Goal: Information Seeking & Learning: Find specific fact

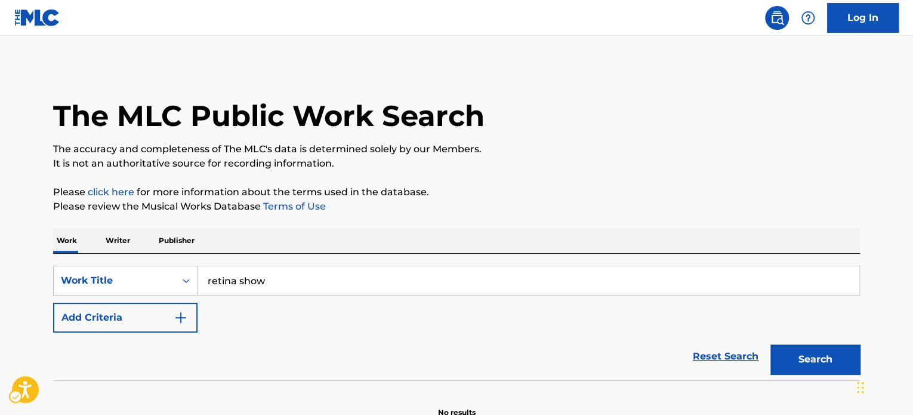
type input "retina show"
click at [770, 344] on button "Search" at bounding box center [814, 359] width 89 height 30
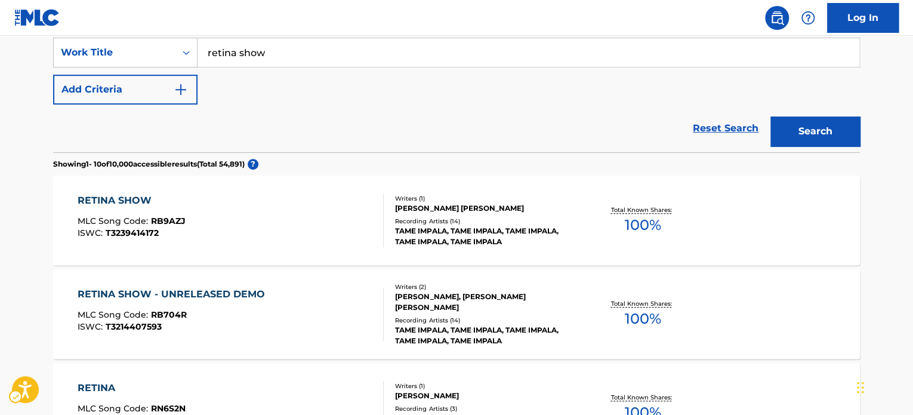
scroll to position [239, 0]
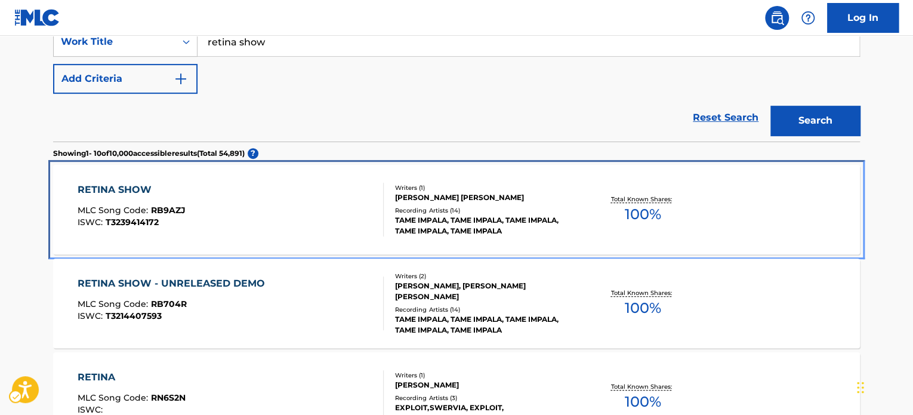
click at [373, 220] on div at bounding box center [378, 210] width 10 height 54
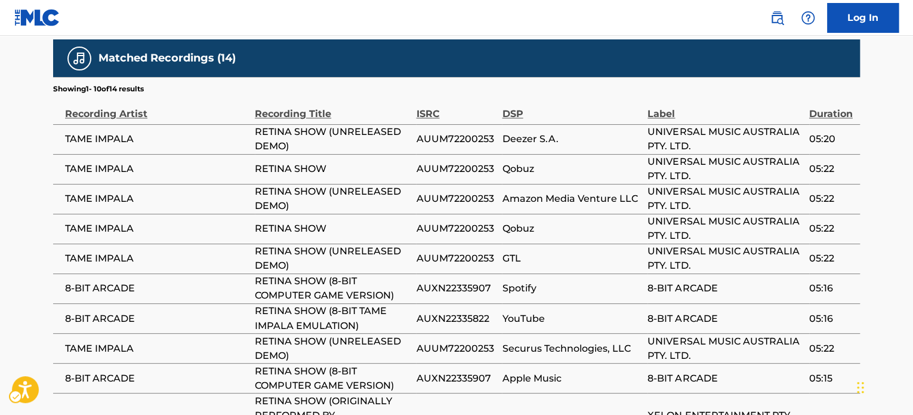
scroll to position [817, 0]
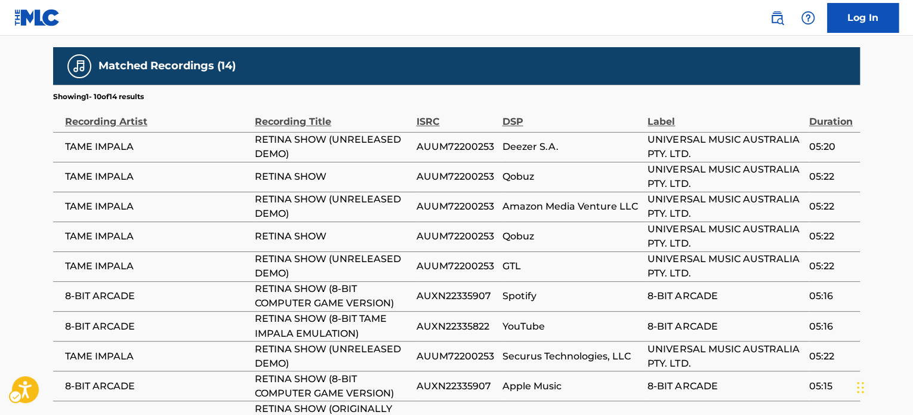
click at [439, 229] on span "AUUM72200253" at bounding box center [456, 236] width 80 height 14
copy span "AUUM72200253"
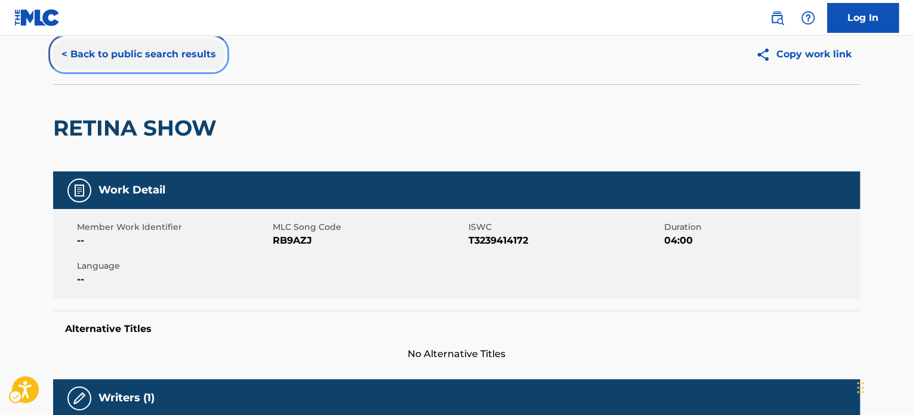
click at [169, 64] on button "< Back to public search results" at bounding box center [138, 54] width 171 height 30
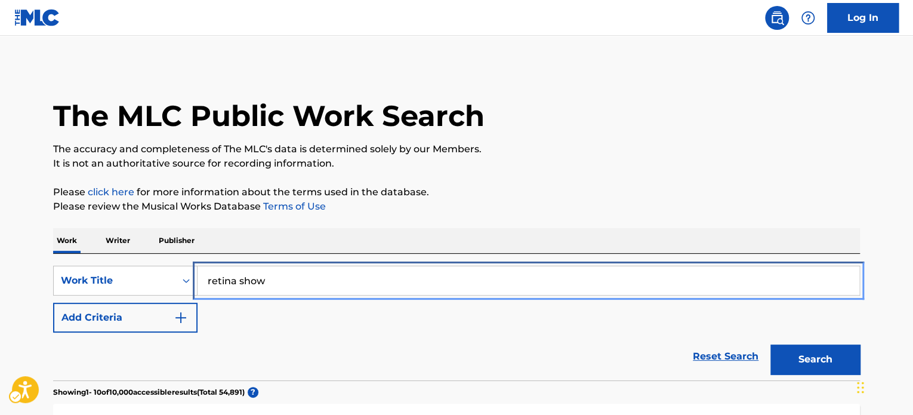
drag, startPoint x: 391, startPoint y: 274, endPoint x: 397, endPoint y: 270, distance: 7.3
paste input "Utthu Utthu Paarthaya"
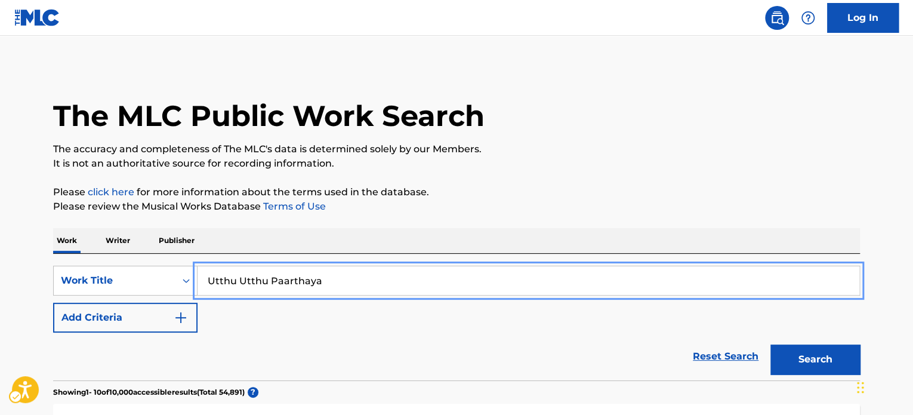
type input "Utthu Utthu Paarthaya"
drag, startPoint x: 551, startPoint y: 194, endPoint x: 654, endPoint y: 264, distance: 124.4
click at [551, 194] on p "Please click here for more information about the terms used in the database." at bounding box center [456, 192] width 807 height 14
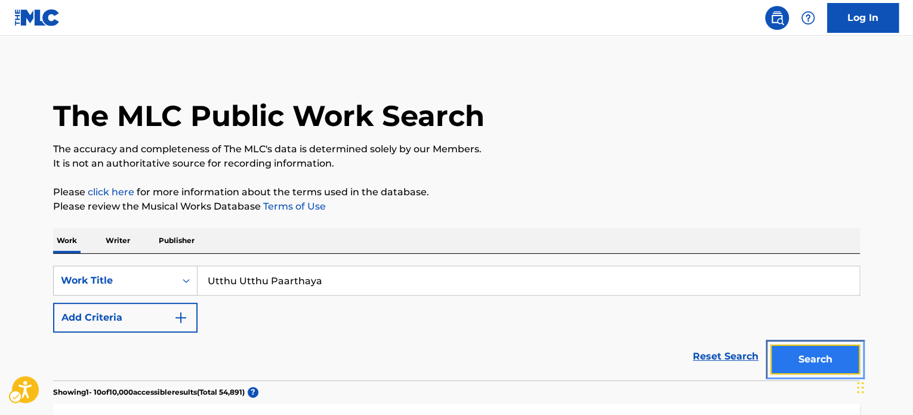
drag, startPoint x: 787, startPoint y: 354, endPoint x: 752, endPoint y: 353, distance: 35.2
click at [786, 354] on button "Search" at bounding box center [814, 359] width 89 height 30
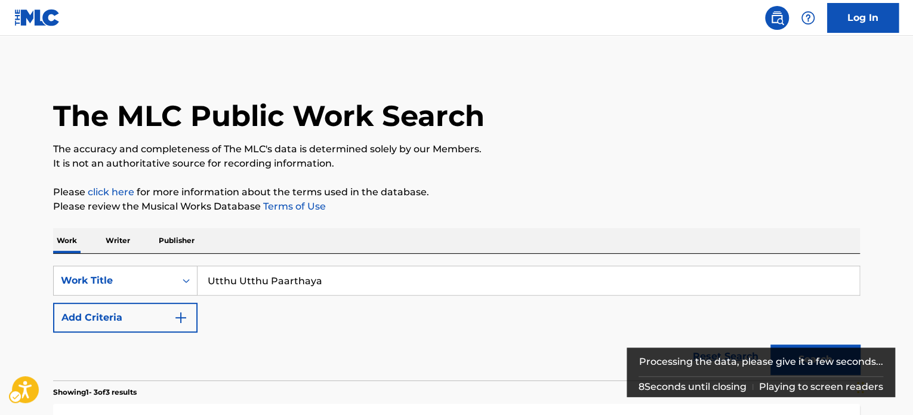
scroll to position [253, 0]
